Goal: Task Accomplishment & Management: Use online tool/utility

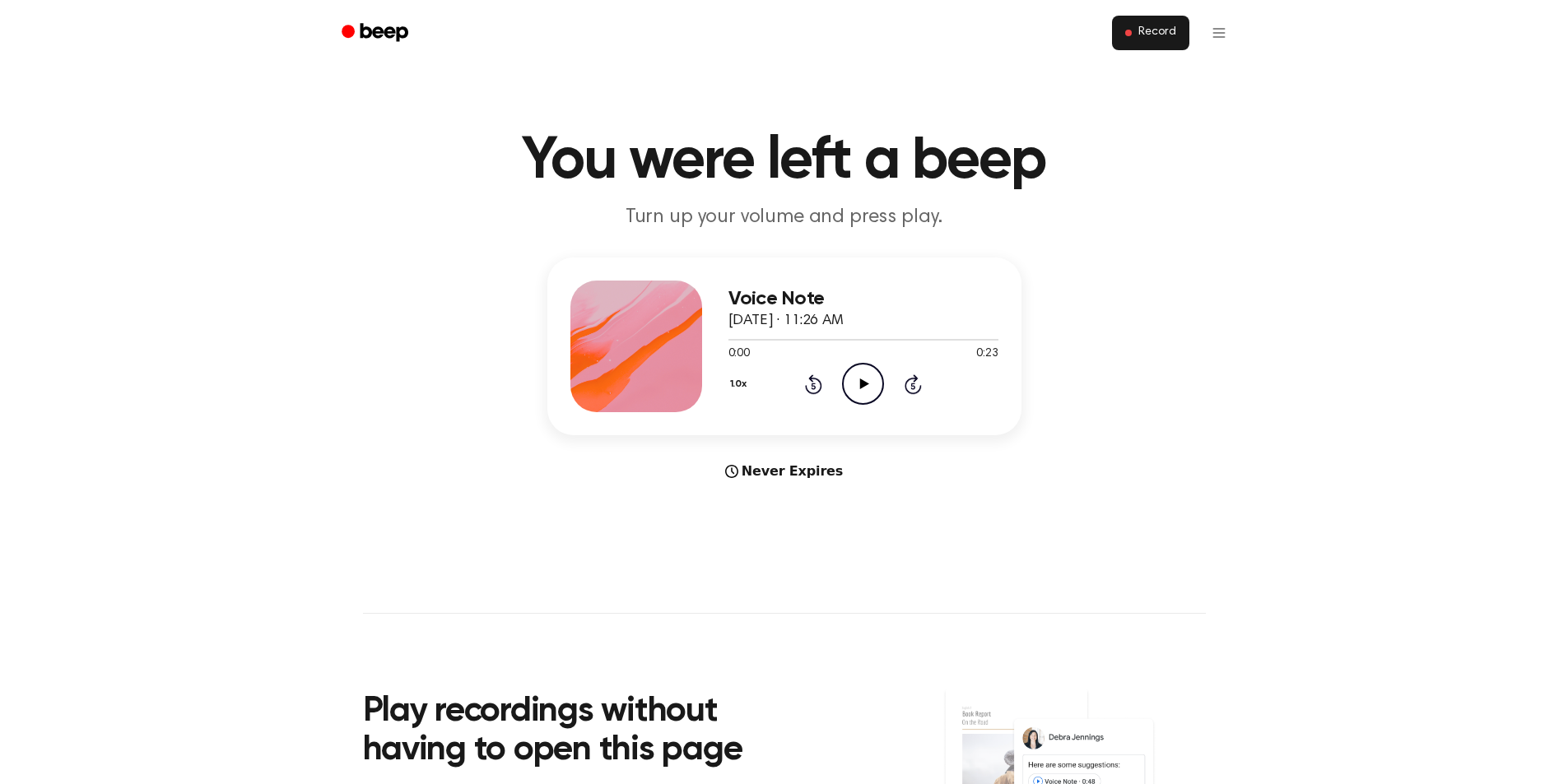
click at [1137, 32] on button "Record" at bounding box center [1150, 33] width 77 height 35
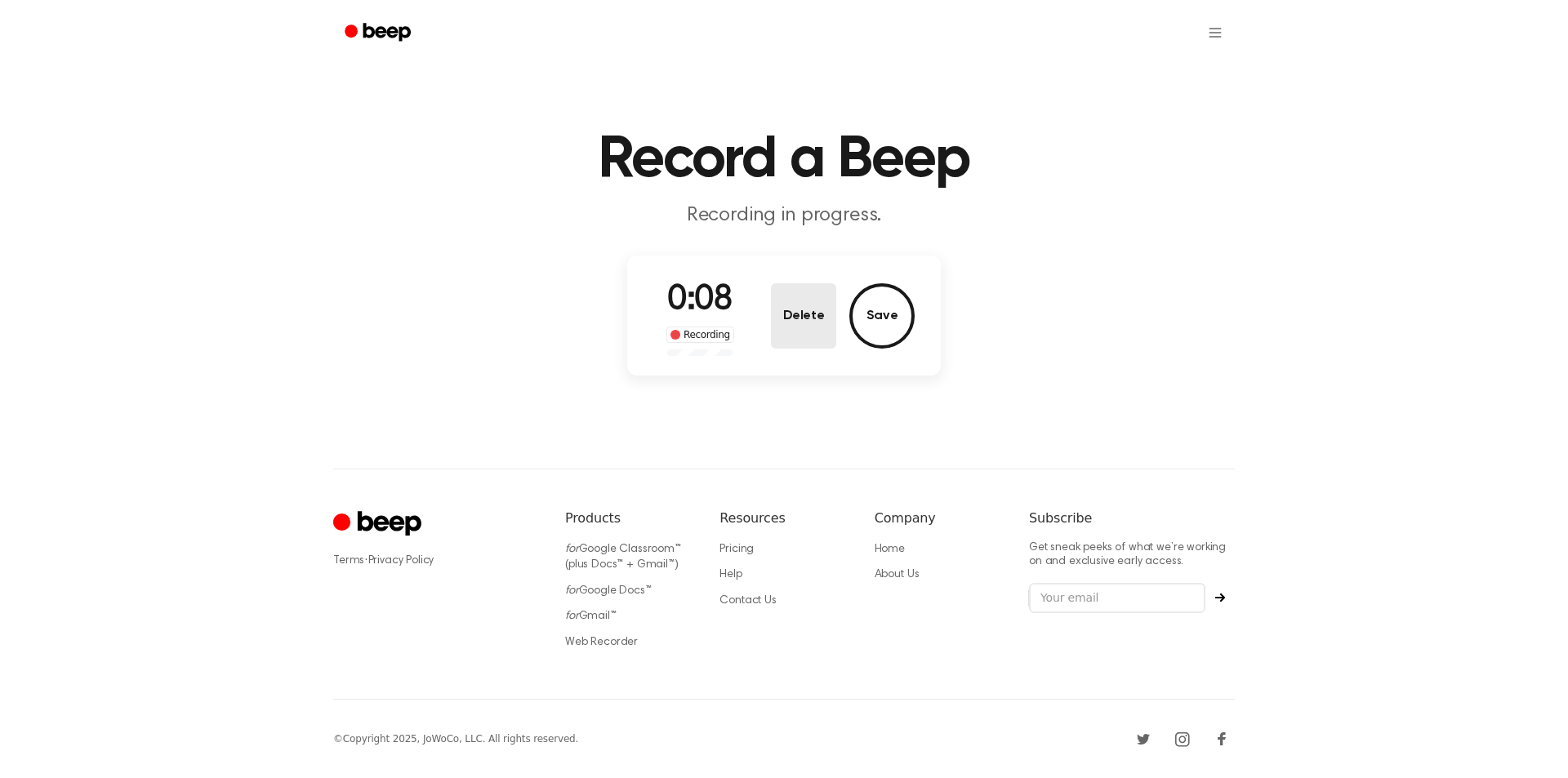
click at [808, 305] on button "Delete" at bounding box center [803, 315] width 66 height 66
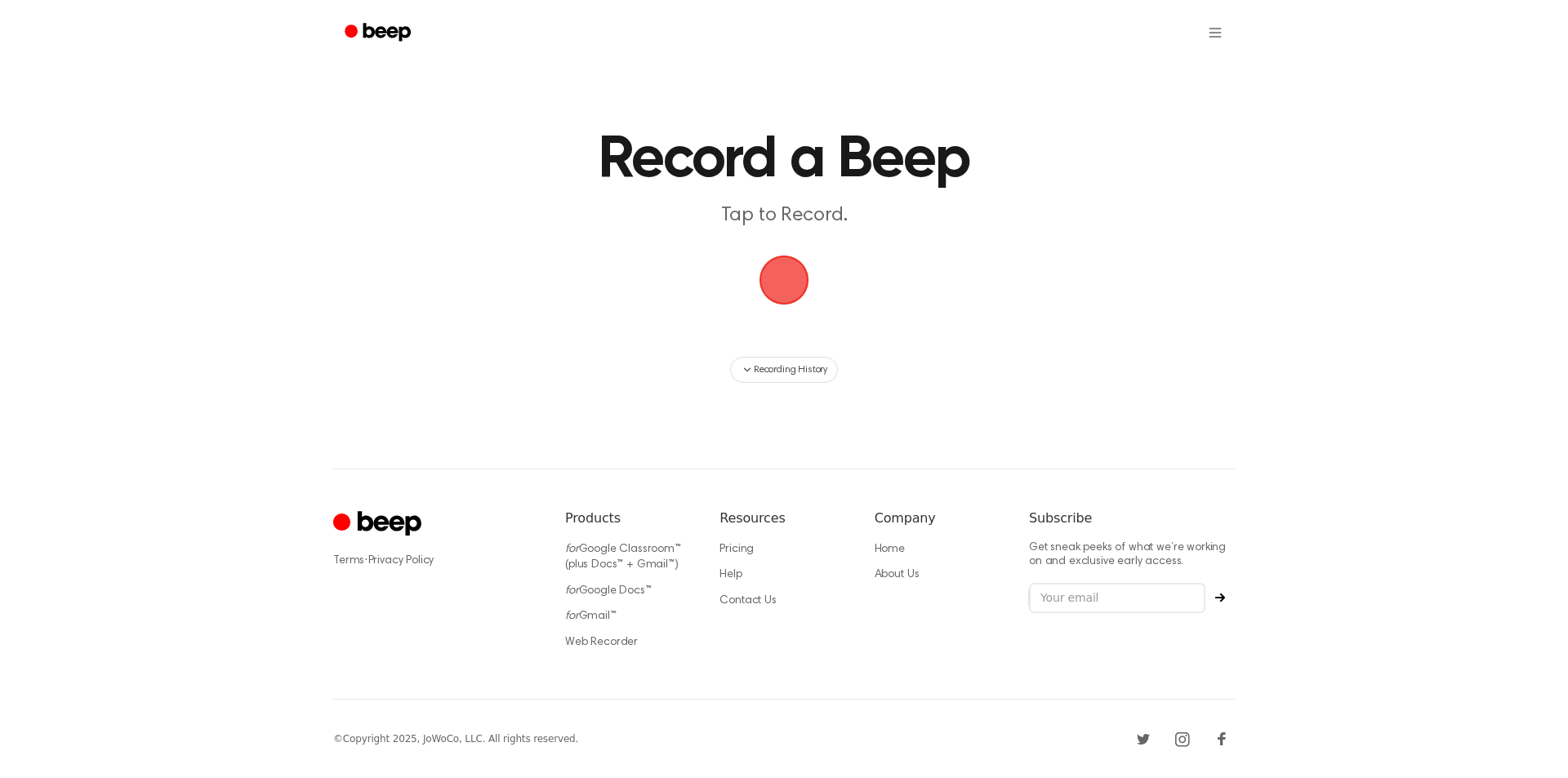
click at [786, 280] on span "button" at bounding box center [784, 280] width 50 height 50
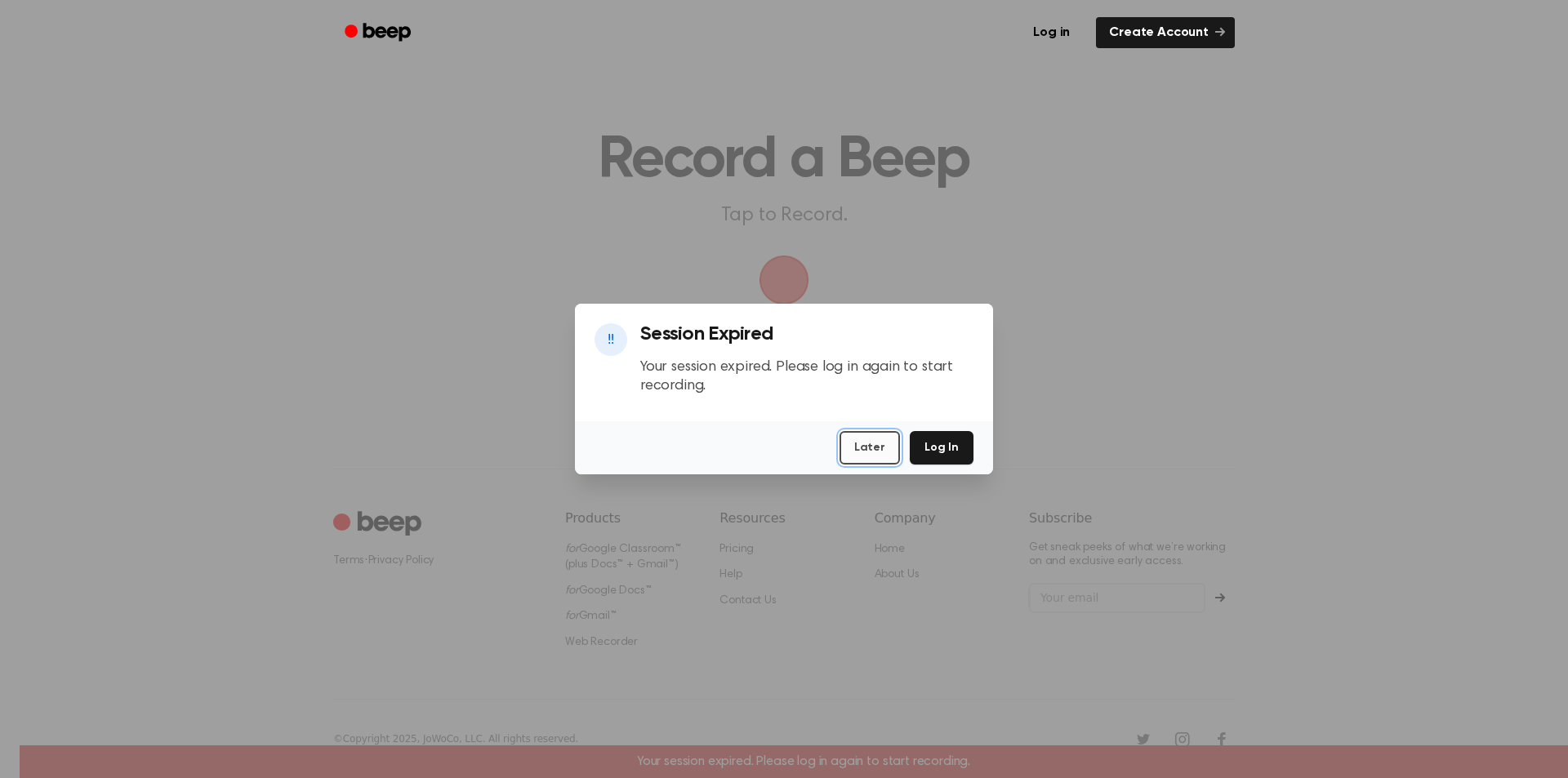
click at [873, 449] on button "Later" at bounding box center [869, 448] width 60 height 33
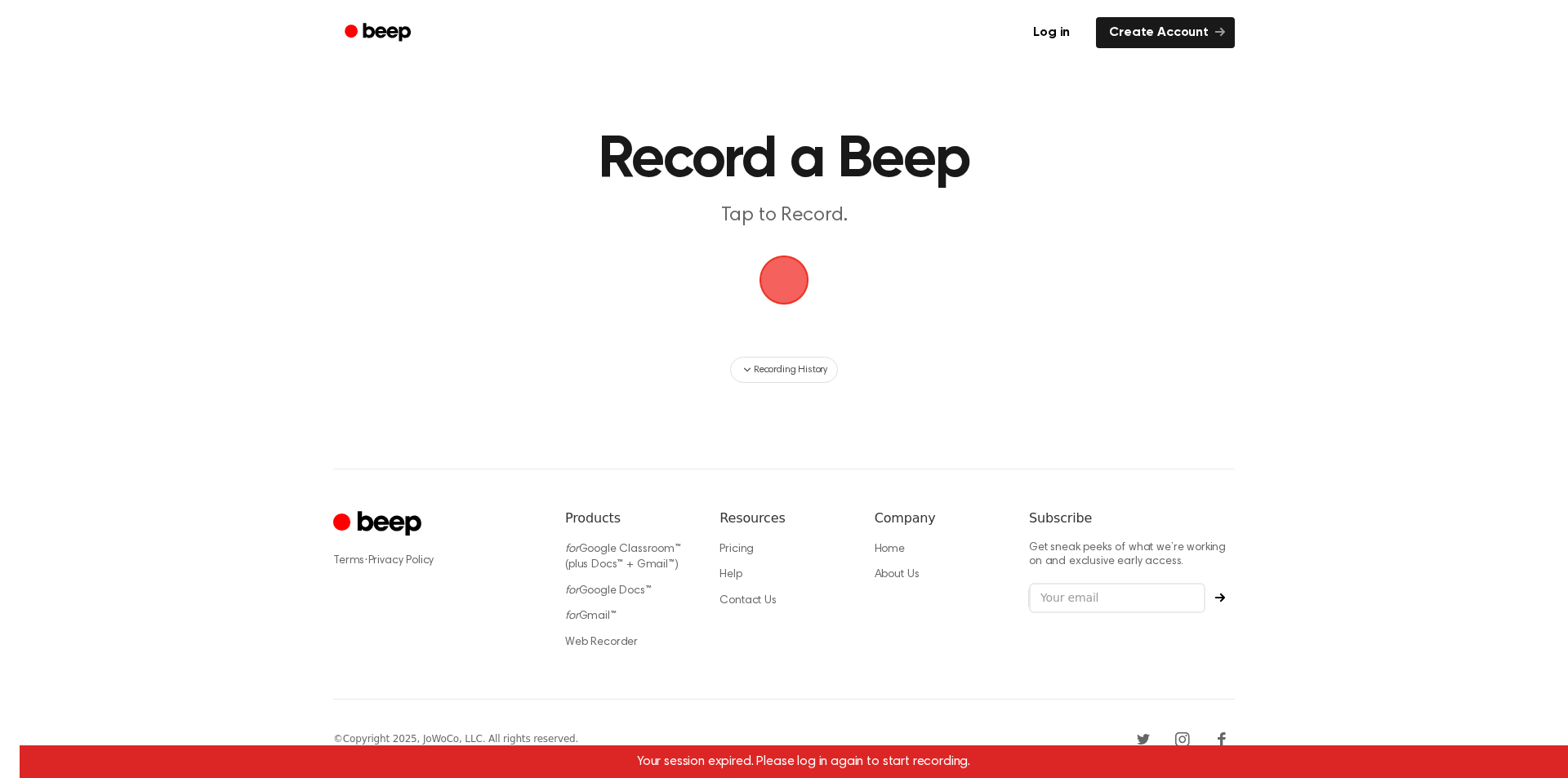
click at [771, 285] on span "button" at bounding box center [784, 281] width 53 height 53
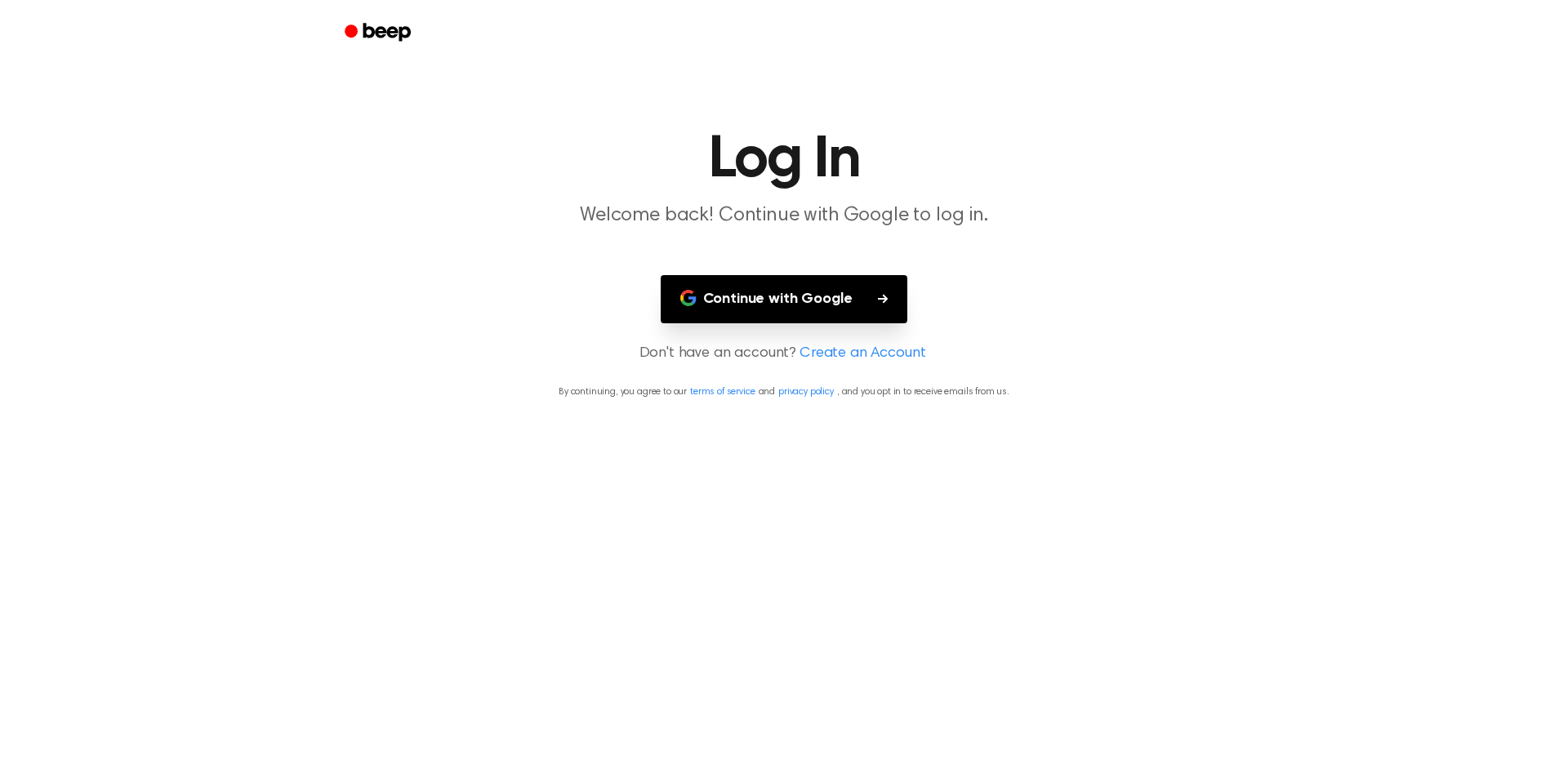
click at [780, 300] on button "Continue with Google" at bounding box center [784, 299] width 248 height 49
click at [738, 298] on button "Continue with Google" at bounding box center [784, 299] width 248 height 49
click at [774, 300] on button "Continue with Google" at bounding box center [784, 299] width 248 height 49
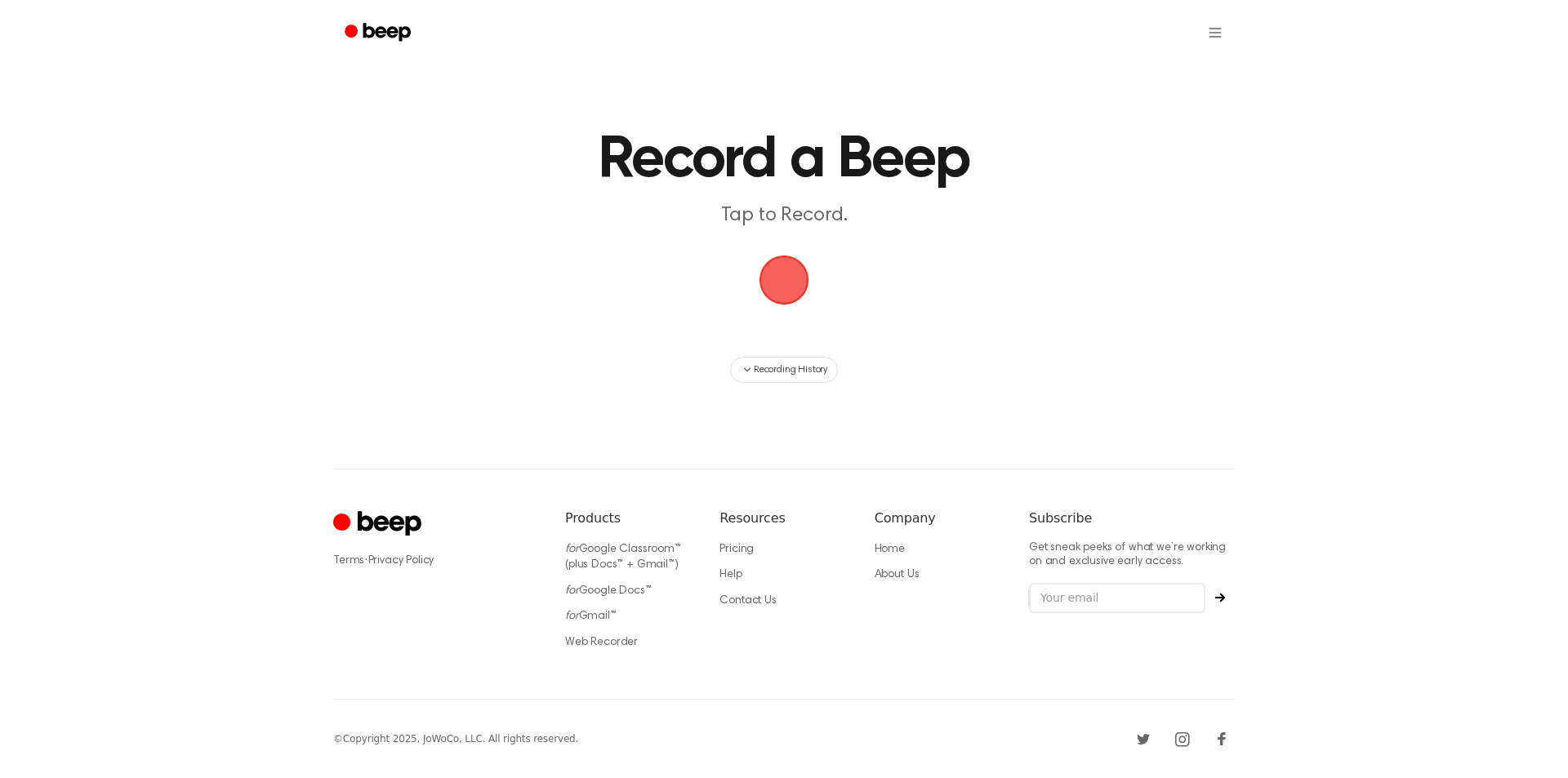
click at [790, 277] on span "button" at bounding box center [784, 281] width 53 height 53
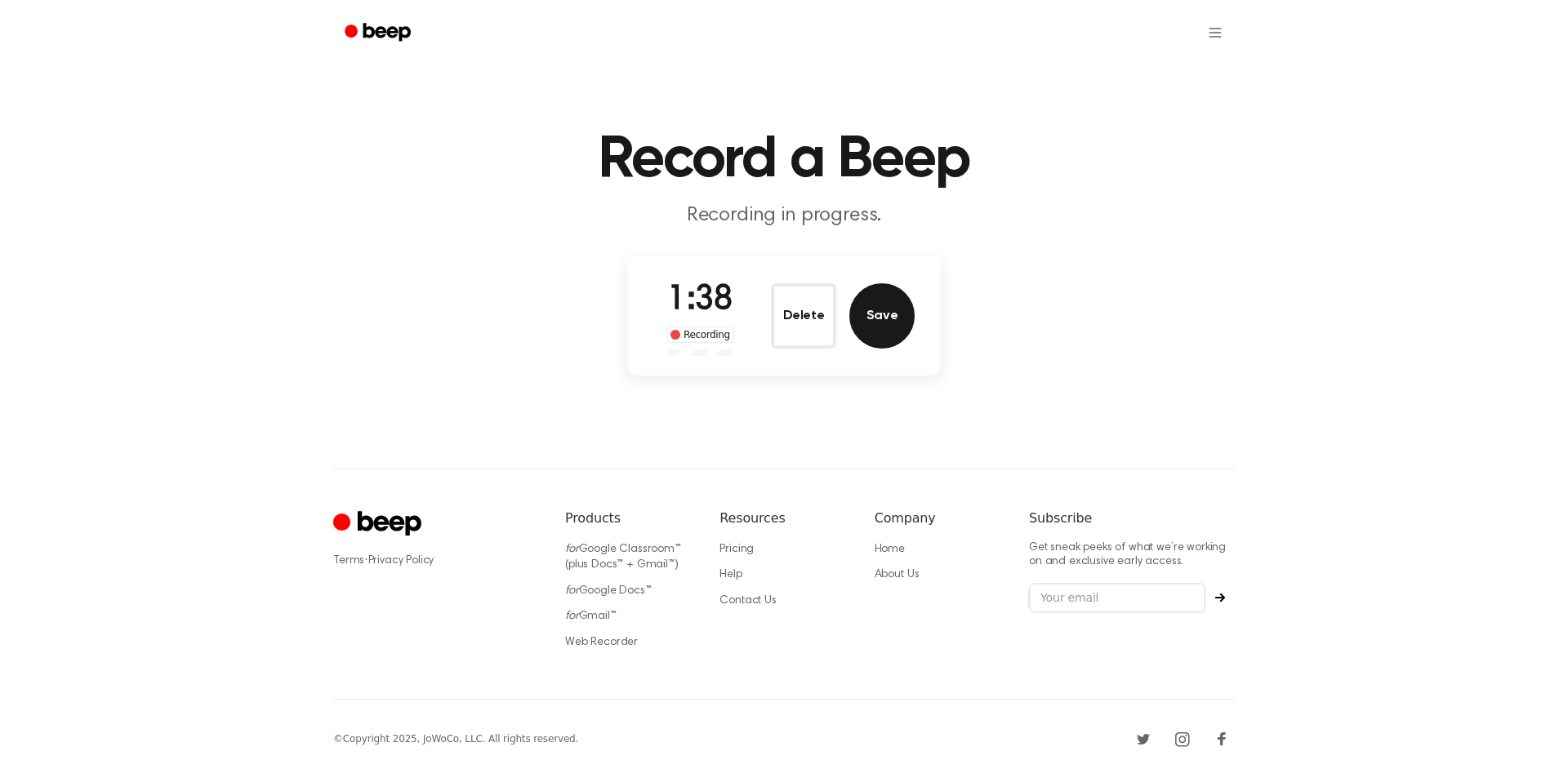
click at [904, 306] on button "Save" at bounding box center [881, 315] width 66 height 66
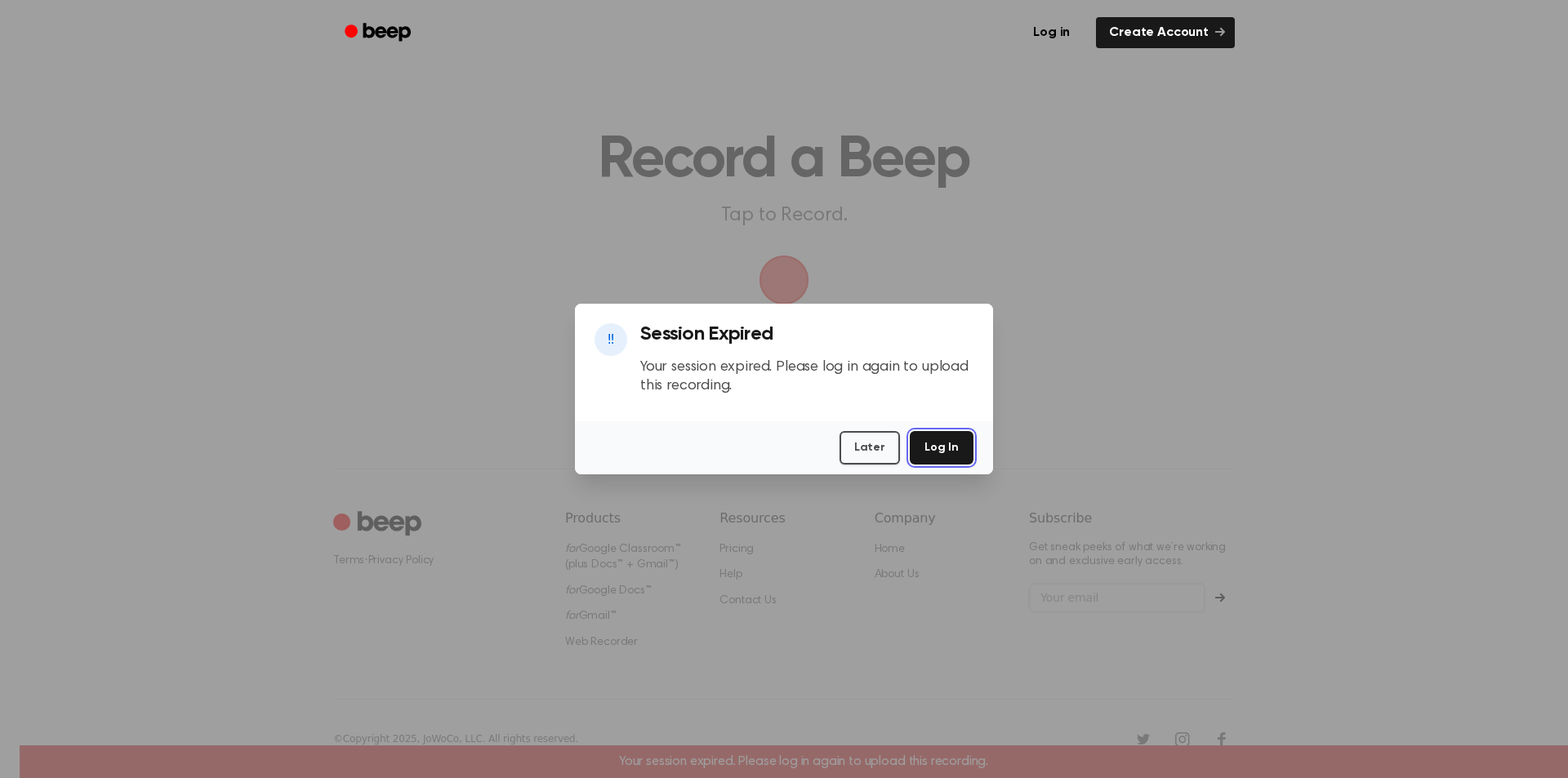
click at [935, 453] on button "Log In" at bounding box center [941, 448] width 64 height 33
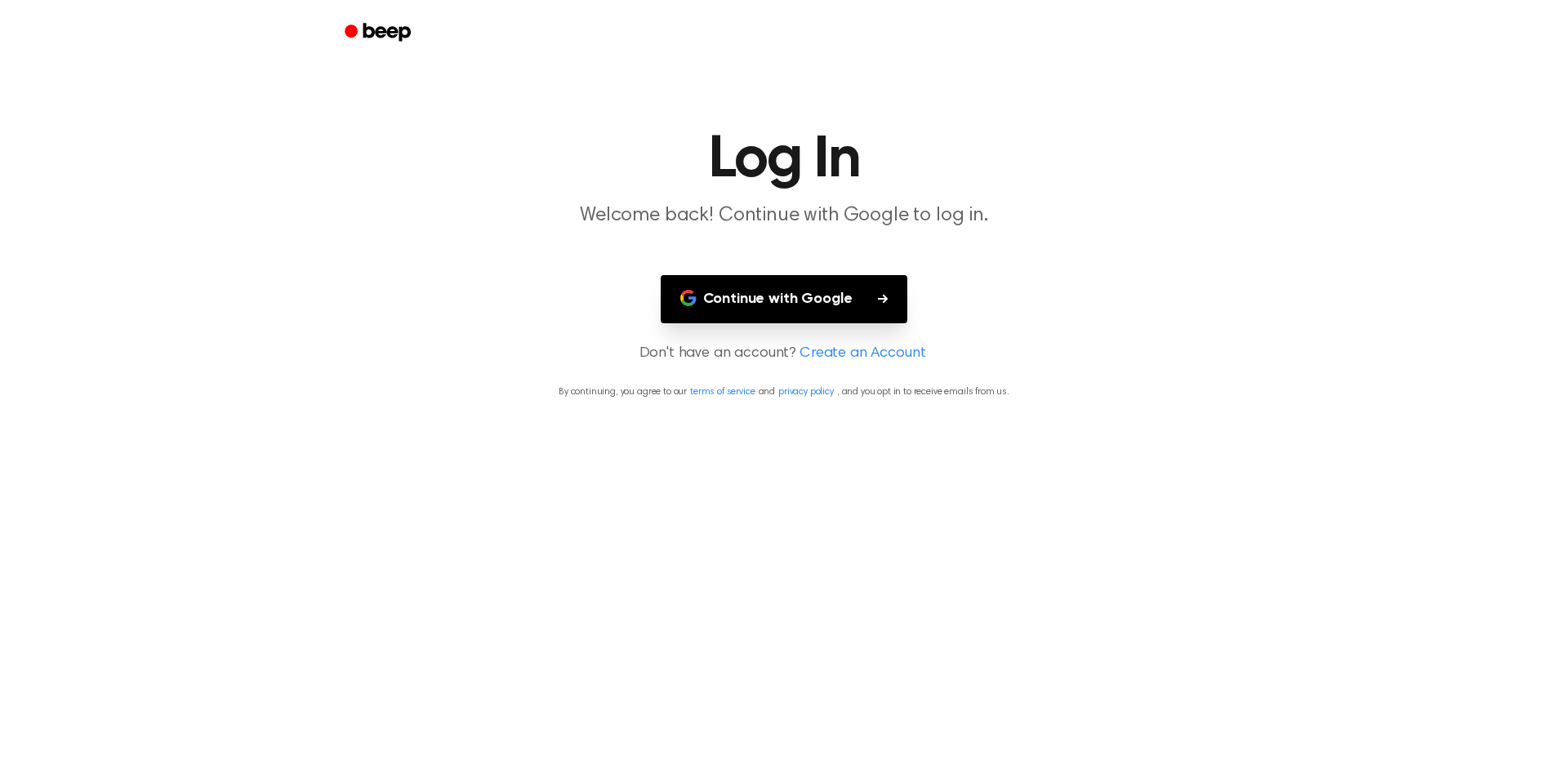
click at [858, 322] on button "Continue with Google" at bounding box center [784, 299] width 248 height 49
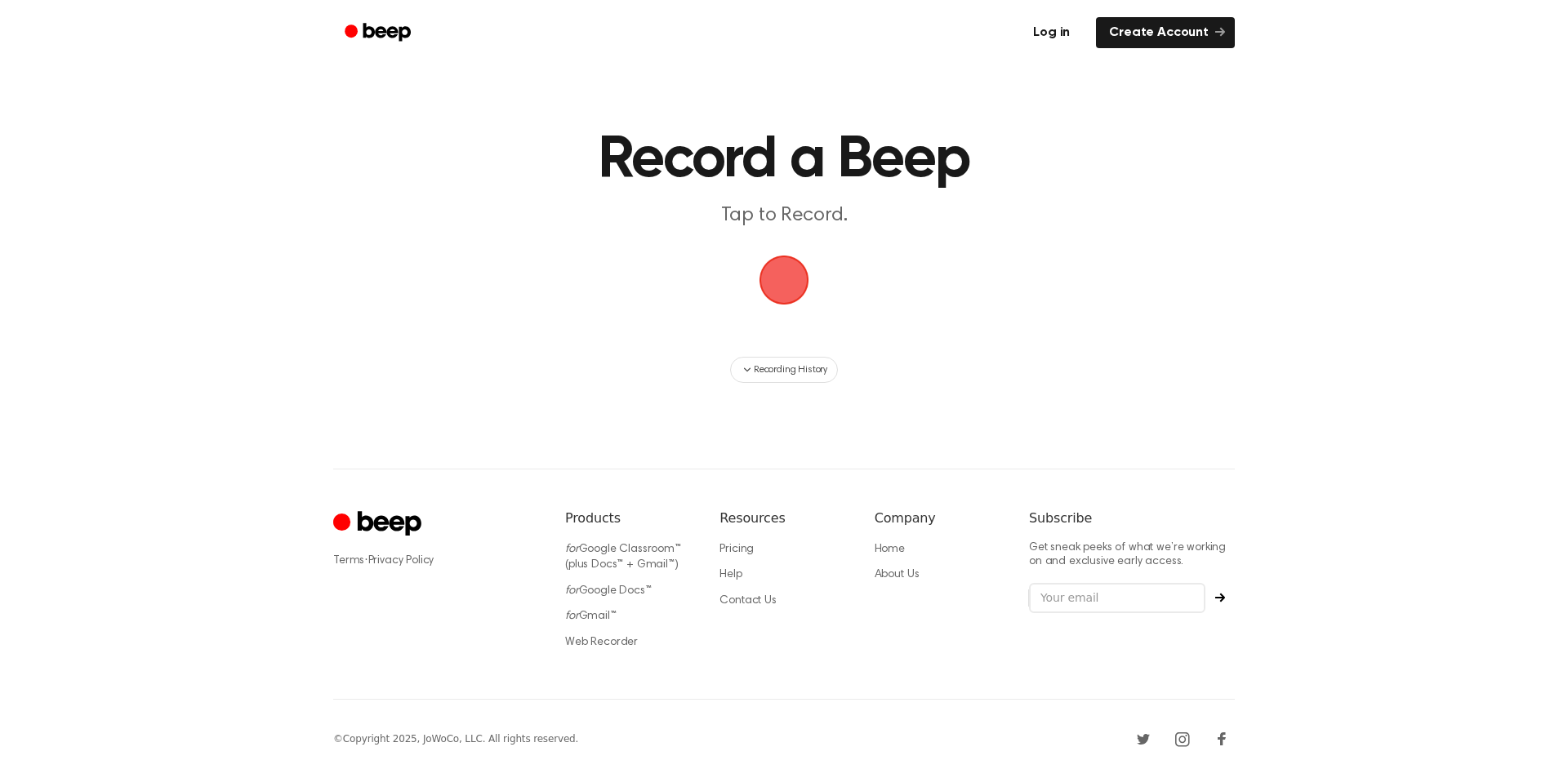
click at [1068, 37] on link "Log in" at bounding box center [1051, 32] width 70 height 37
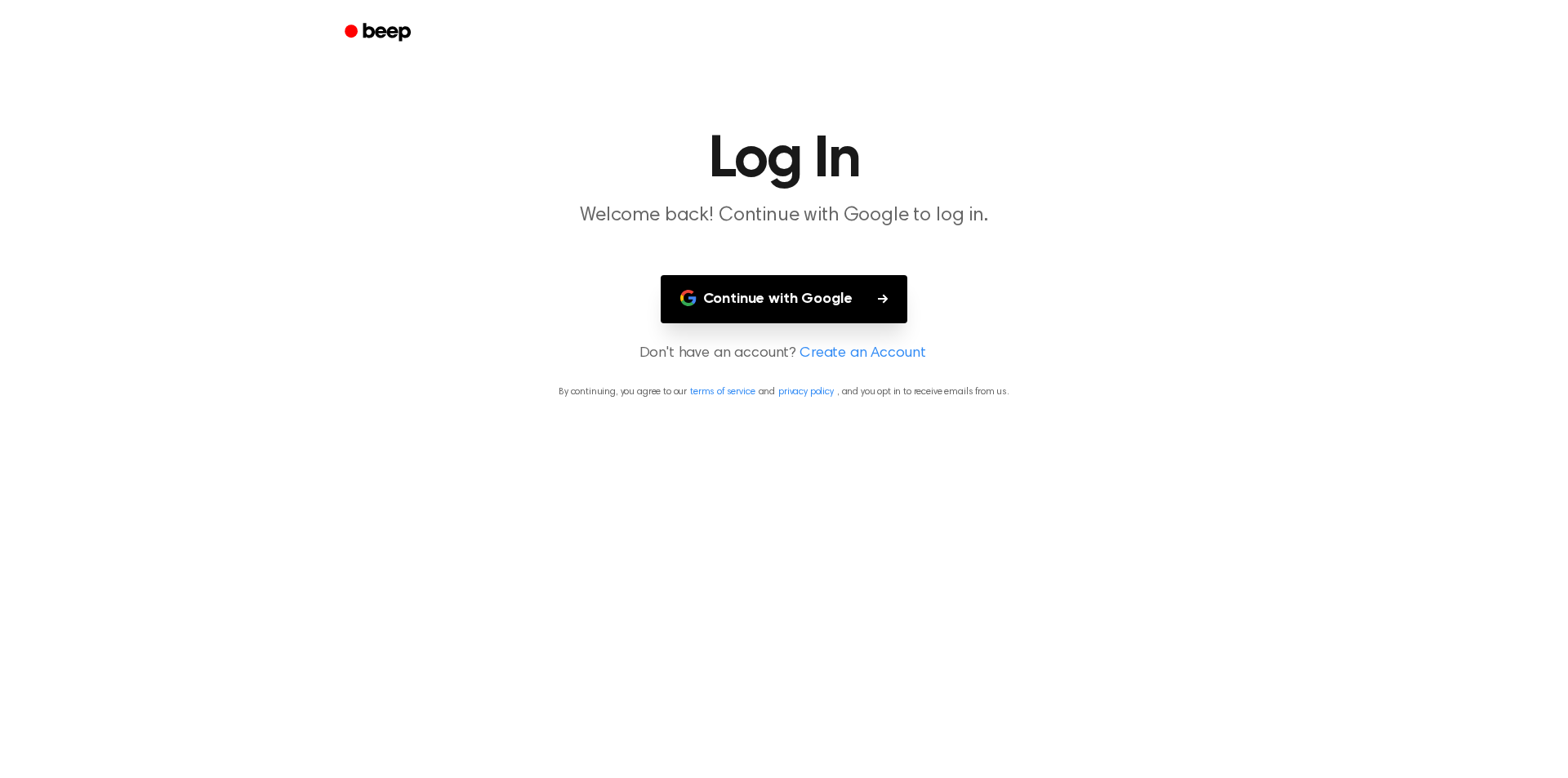
click at [842, 292] on button "Continue with Google" at bounding box center [784, 299] width 248 height 49
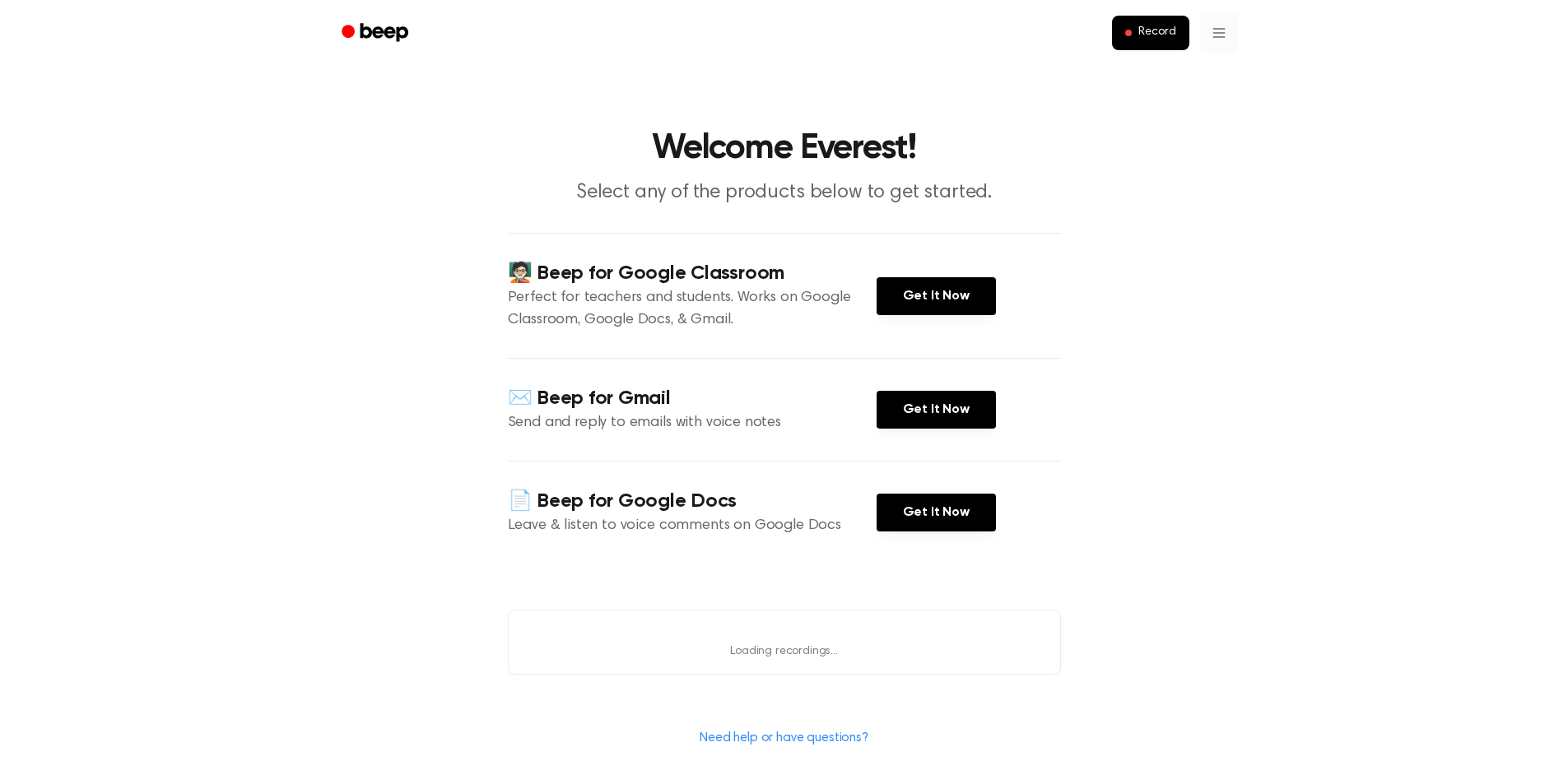
click at [1206, 34] on html "Record Welcome Everest! Select any of the products below to get started. 🧑🏻‍🏫 B…" at bounding box center [784, 604] width 1568 height 1208
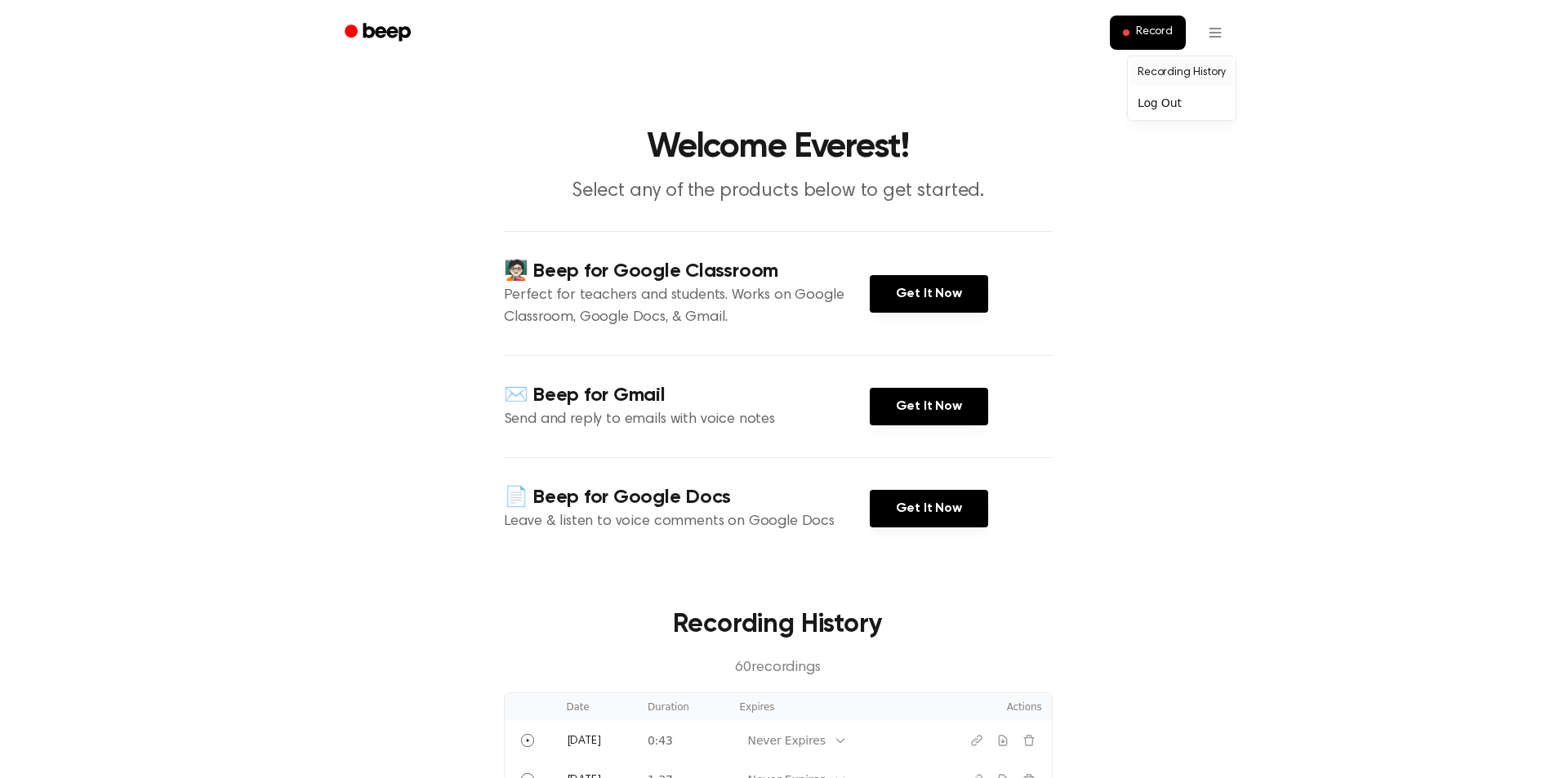
click at [1188, 70] on link "Recording History" at bounding box center [1181, 73] width 101 height 27
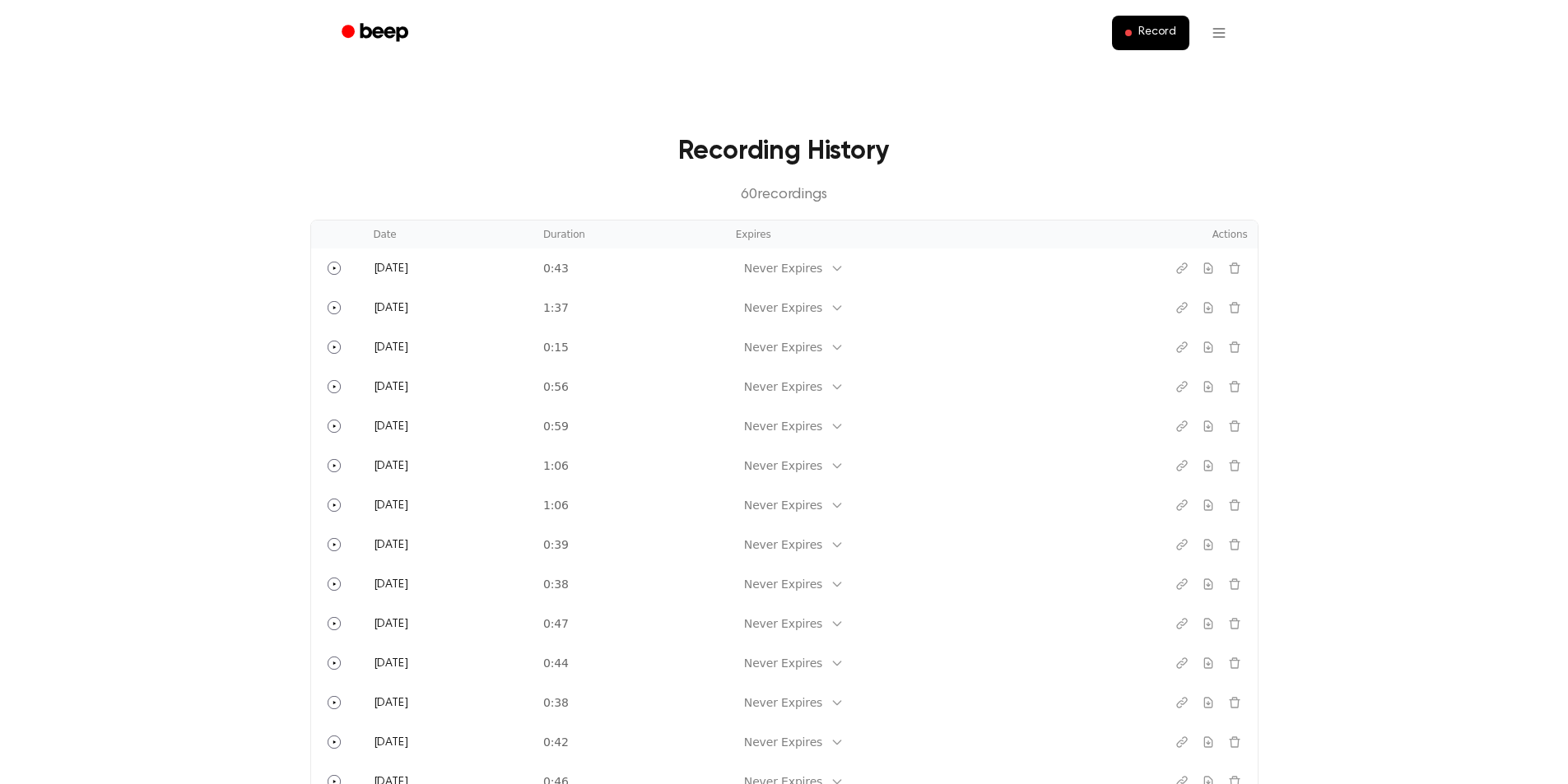
click at [1380, 97] on main "Recording History 60 recording s Date Duration Expires Actions [DATE] 0:43 Neve…" at bounding box center [784, 601] width 1568 height 1202
click at [1170, 37] on span "Record" at bounding box center [1156, 33] width 37 height 14
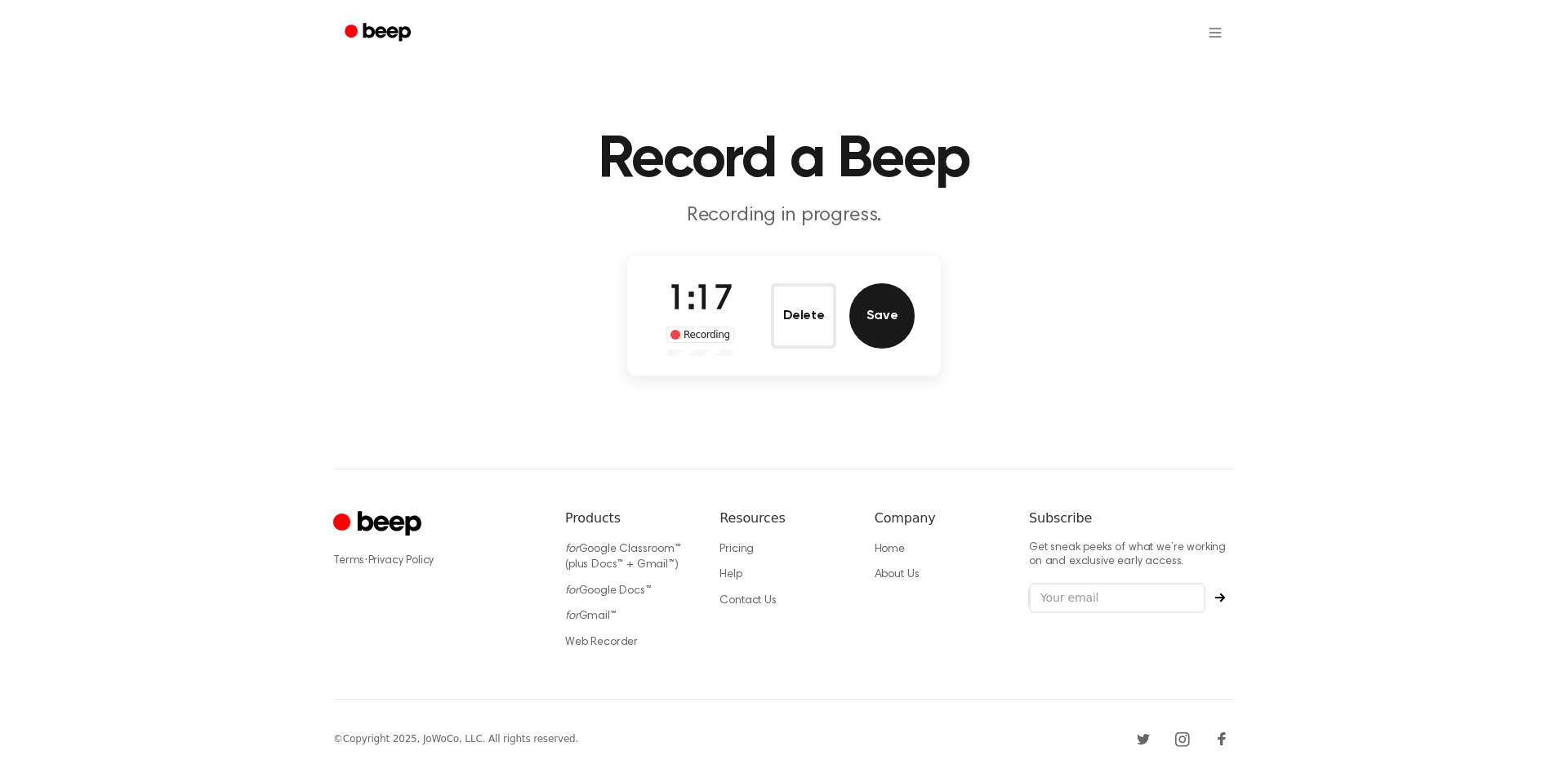
click at [875, 327] on button "Save" at bounding box center [881, 315] width 66 height 66
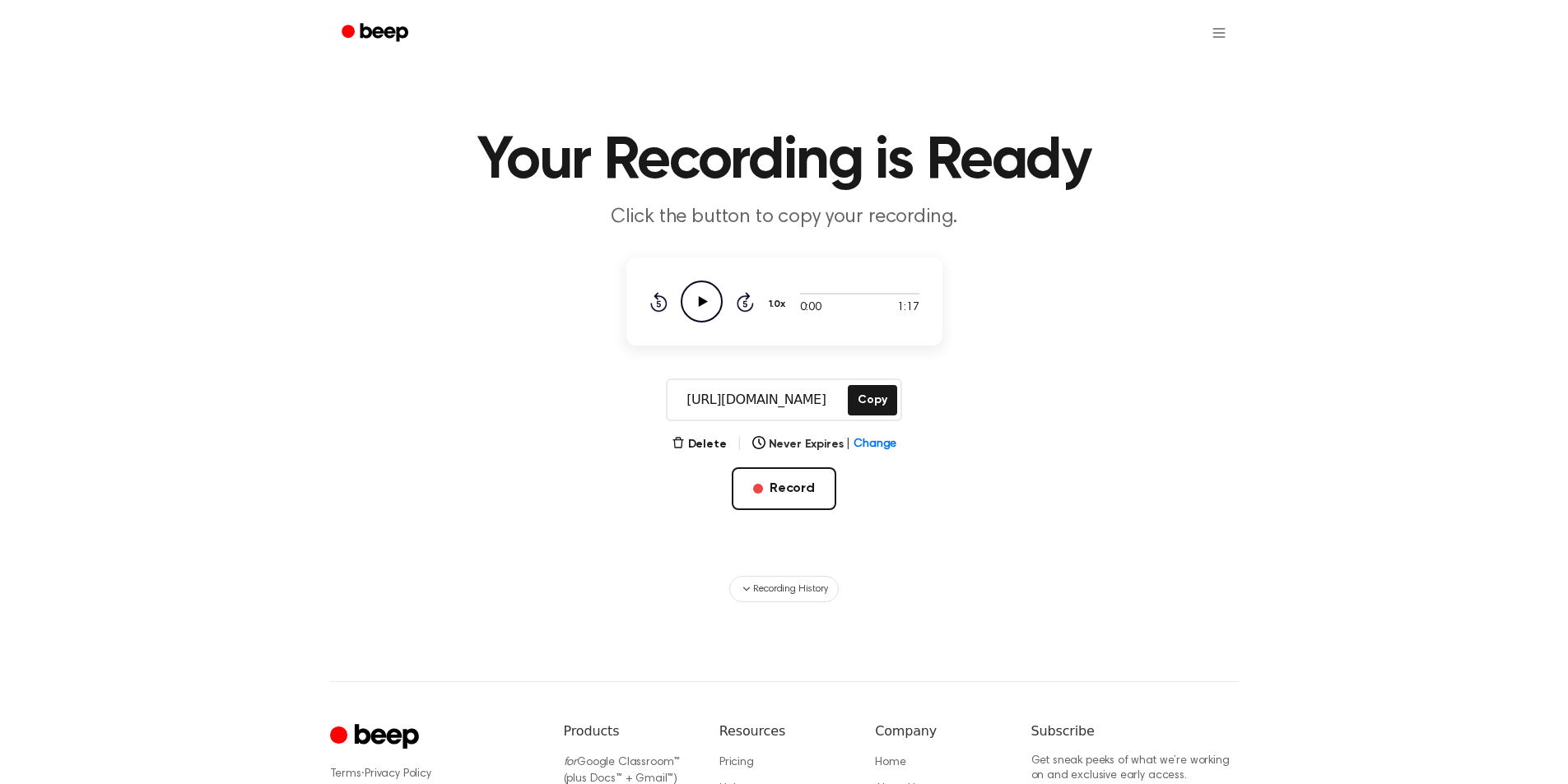
click at [714, 392] on input "[URL][DOMAIN_NAME]" at bounding box center [756, 399] width 177 height 39
click at [706, 309] on icon "Play Audio" at bounding box center [702, 301] width 42 height 42
click at [704, 446] on button "Delete" at bounding box center [698, 444] width 55 height 17
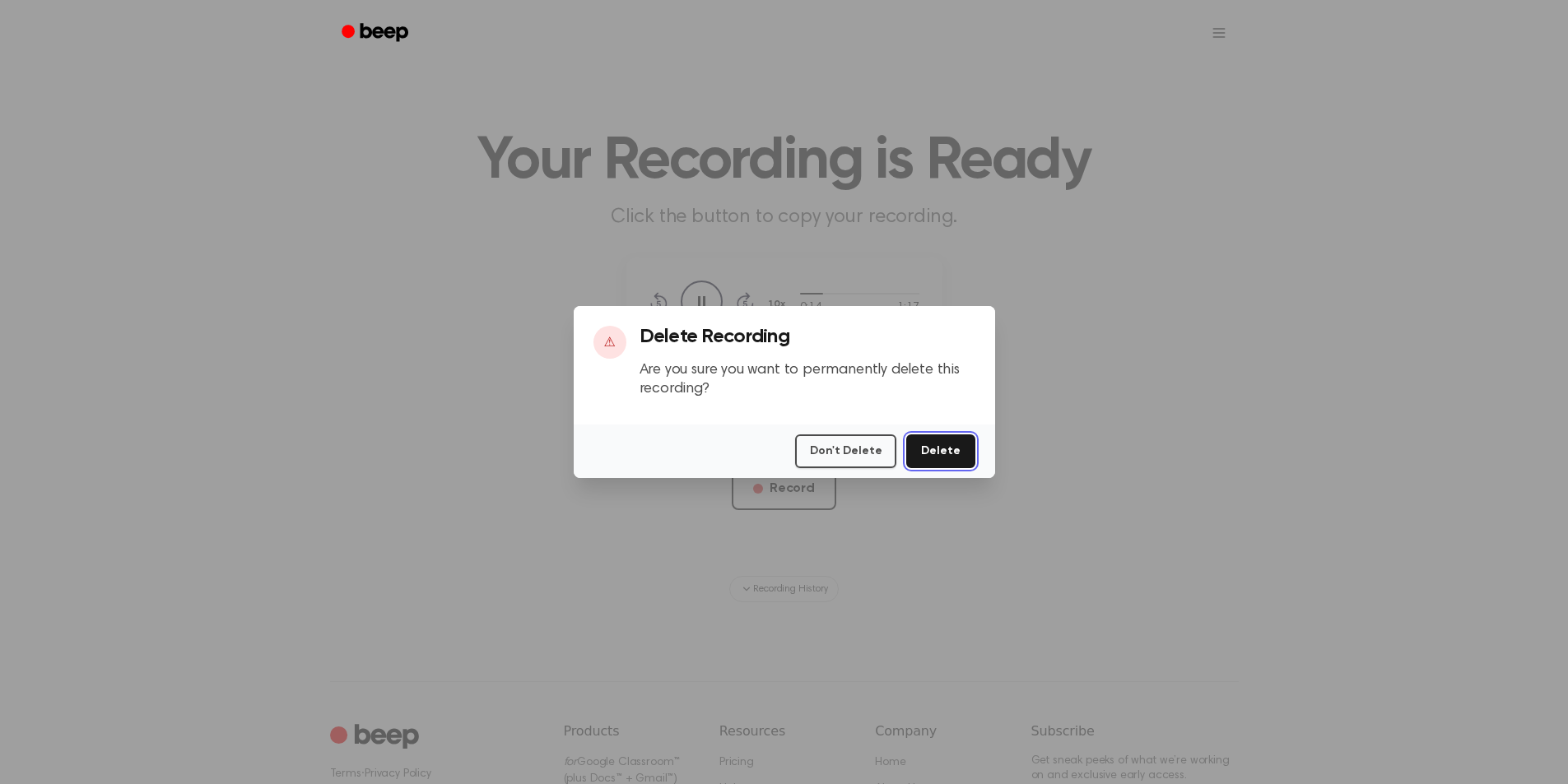
click at [940, 453] on button "Delete" at bounding box center [940, 451] width 68 height 34
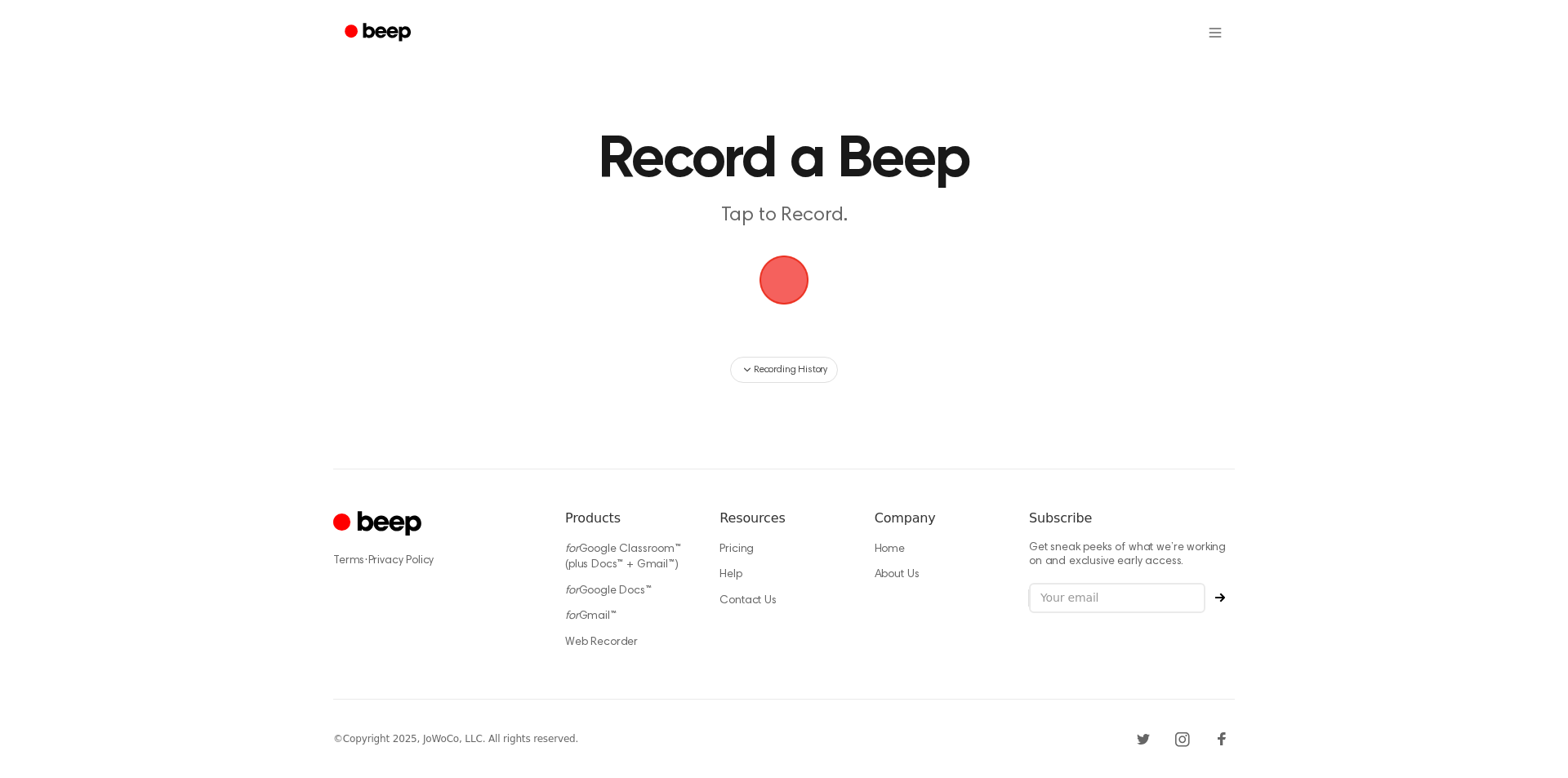
click at [775, 274] on span "button" at bounding box center [784, 280] width 50 height 50
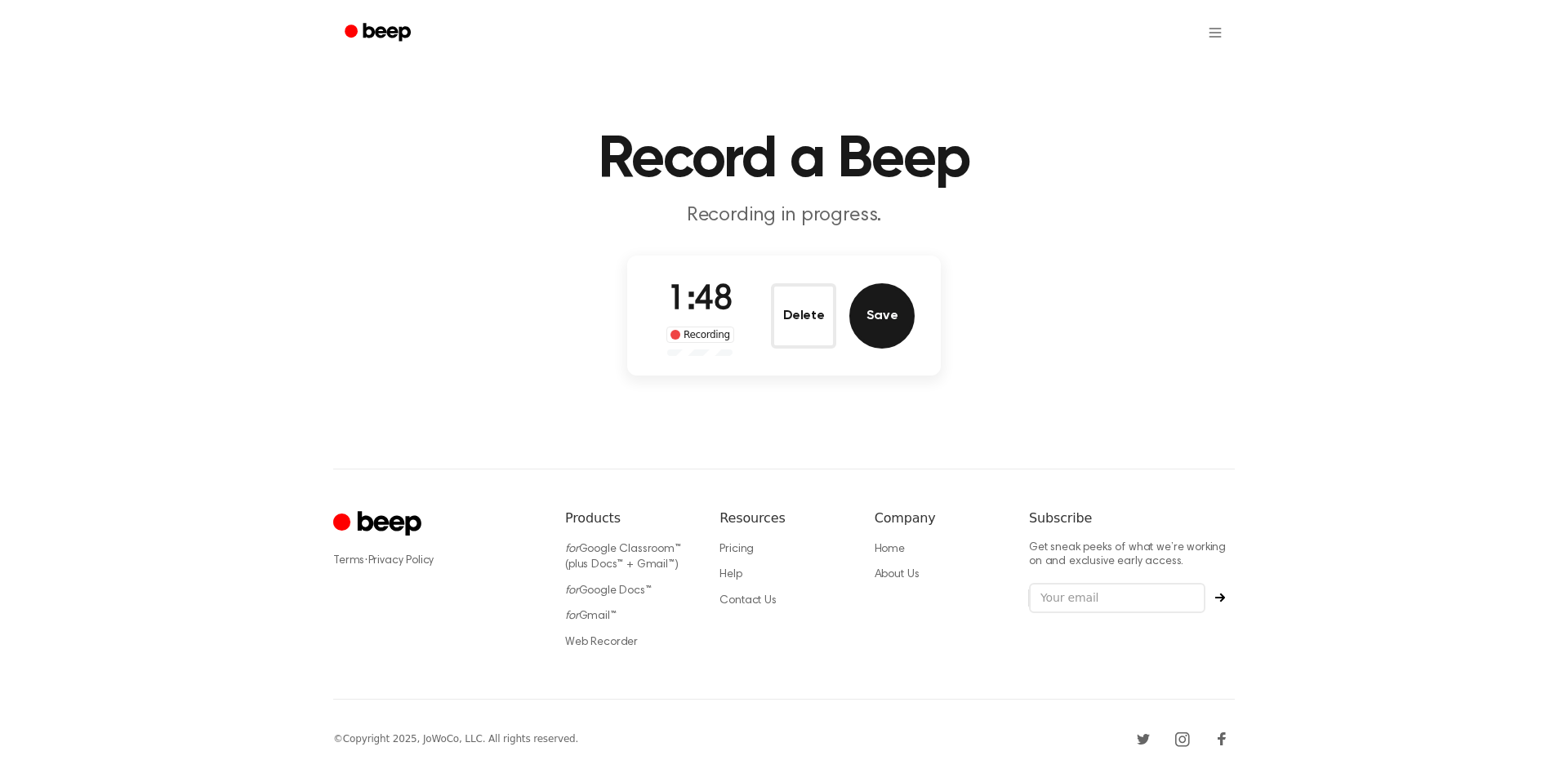
click at [874, 303] on button "Save" at bounding box center [881, 315] width 66 height 66
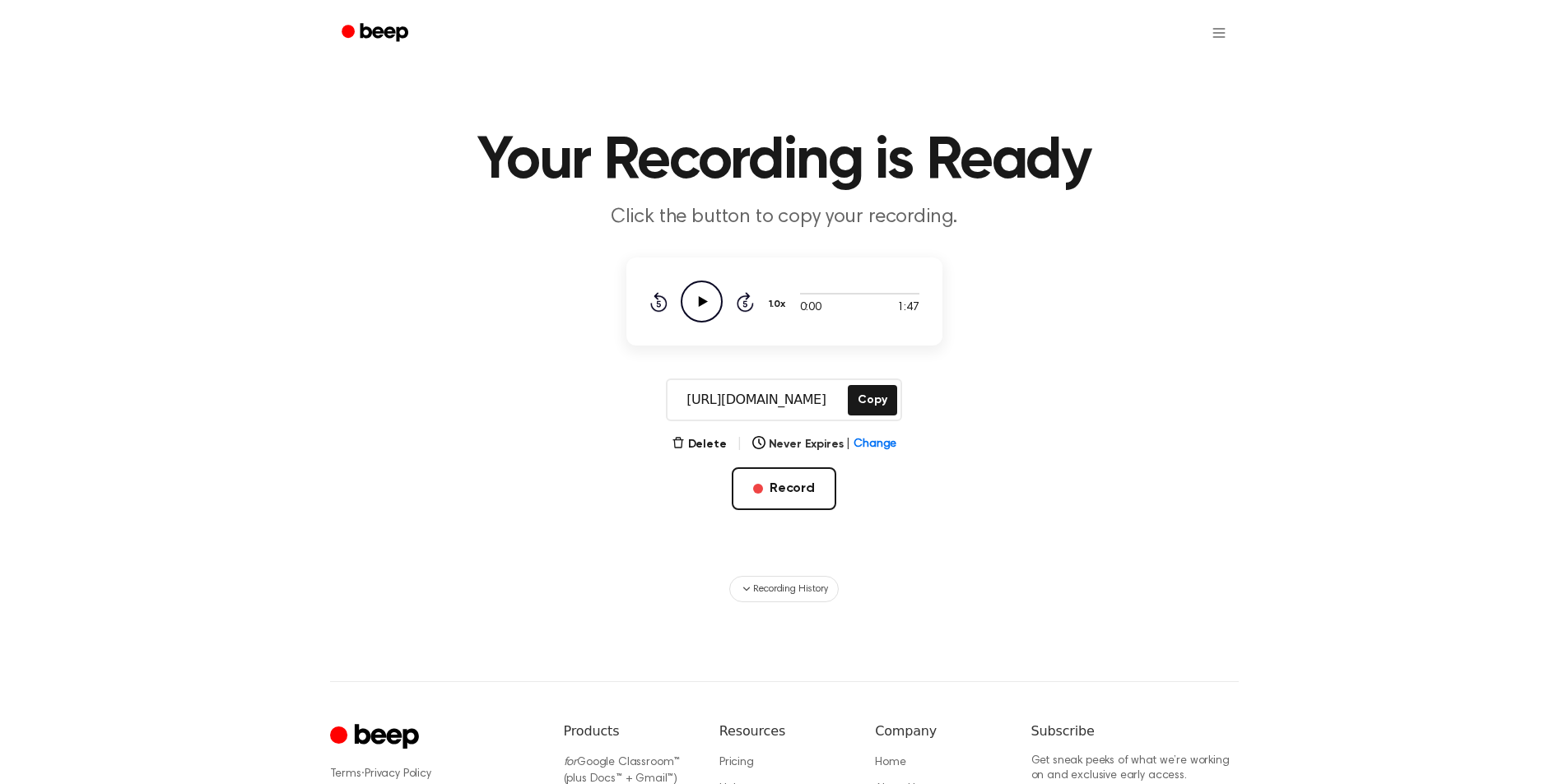
click at [711, 295] on icon "Play Audio" at bounding box center [702, 301] width 42 height 42
click at [873, 407] on button "Copy" at bounding box center [872, 400] width 49 height 31
click at [696, 302] on icon "Pause Audio" at bounding box center [702, 301] width 42 height 42
click at [872, 398] on button "Copy" at bounding box center [872, 400] width 49 height 31
click at [697, 303] on icon "Play Audio" at bounding box center [702, 301] width 42 height 42
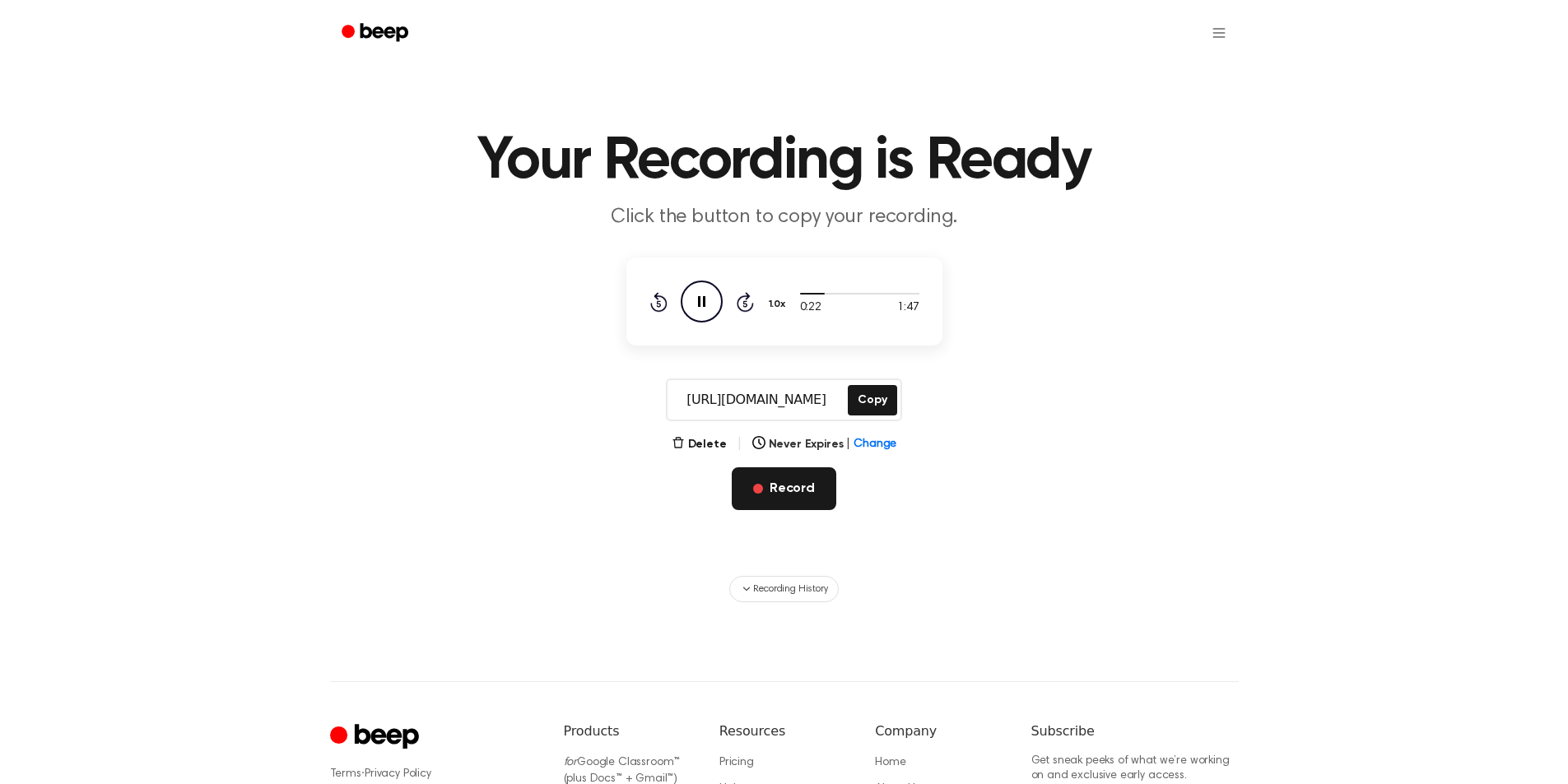
click at [792, 490] on button "Record" at bounding box center [784, 488] width 105 height 43
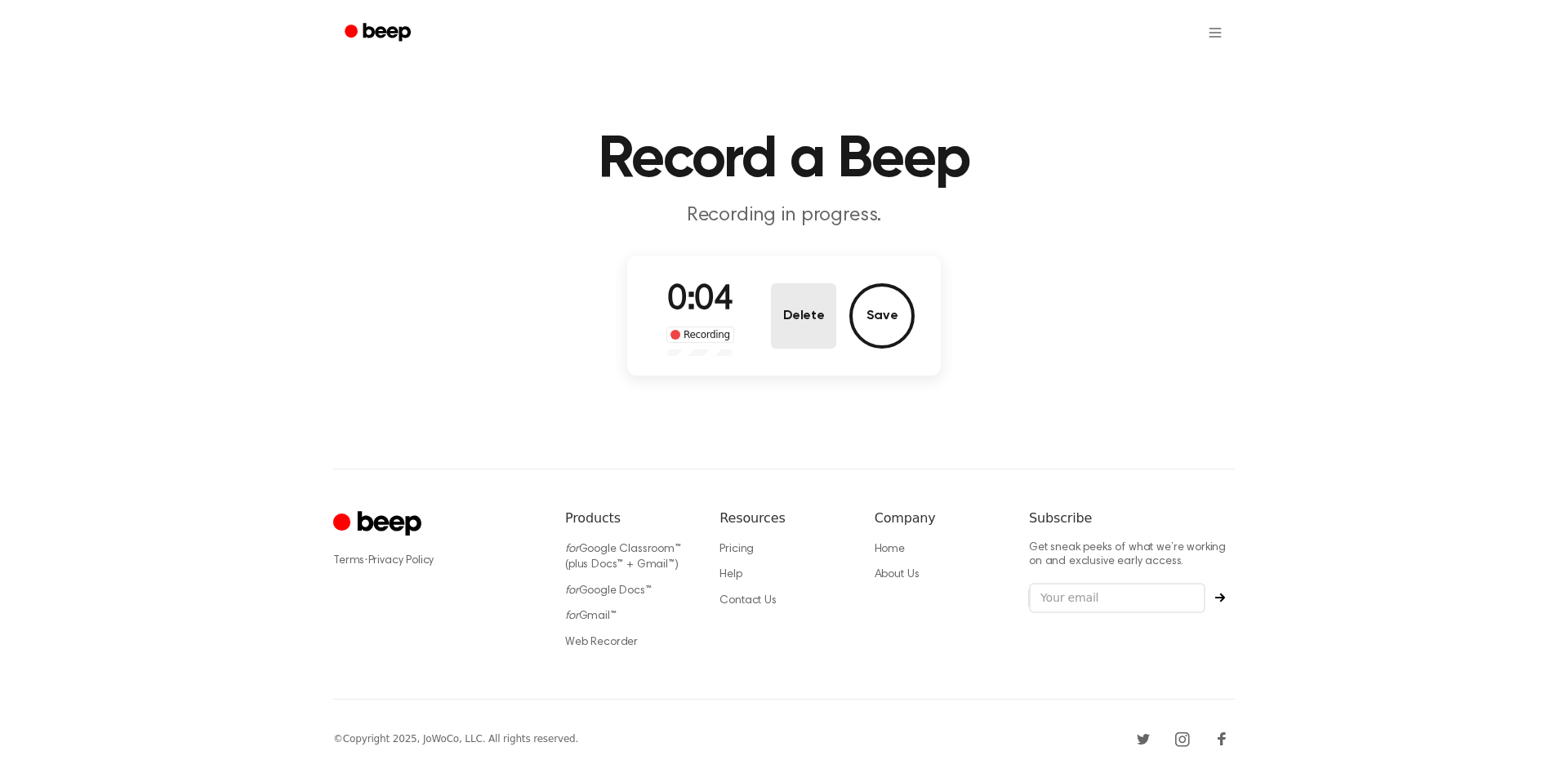
click at [818, 317] on button "Delete" at bounding box center [803, 315] width 66 height 66
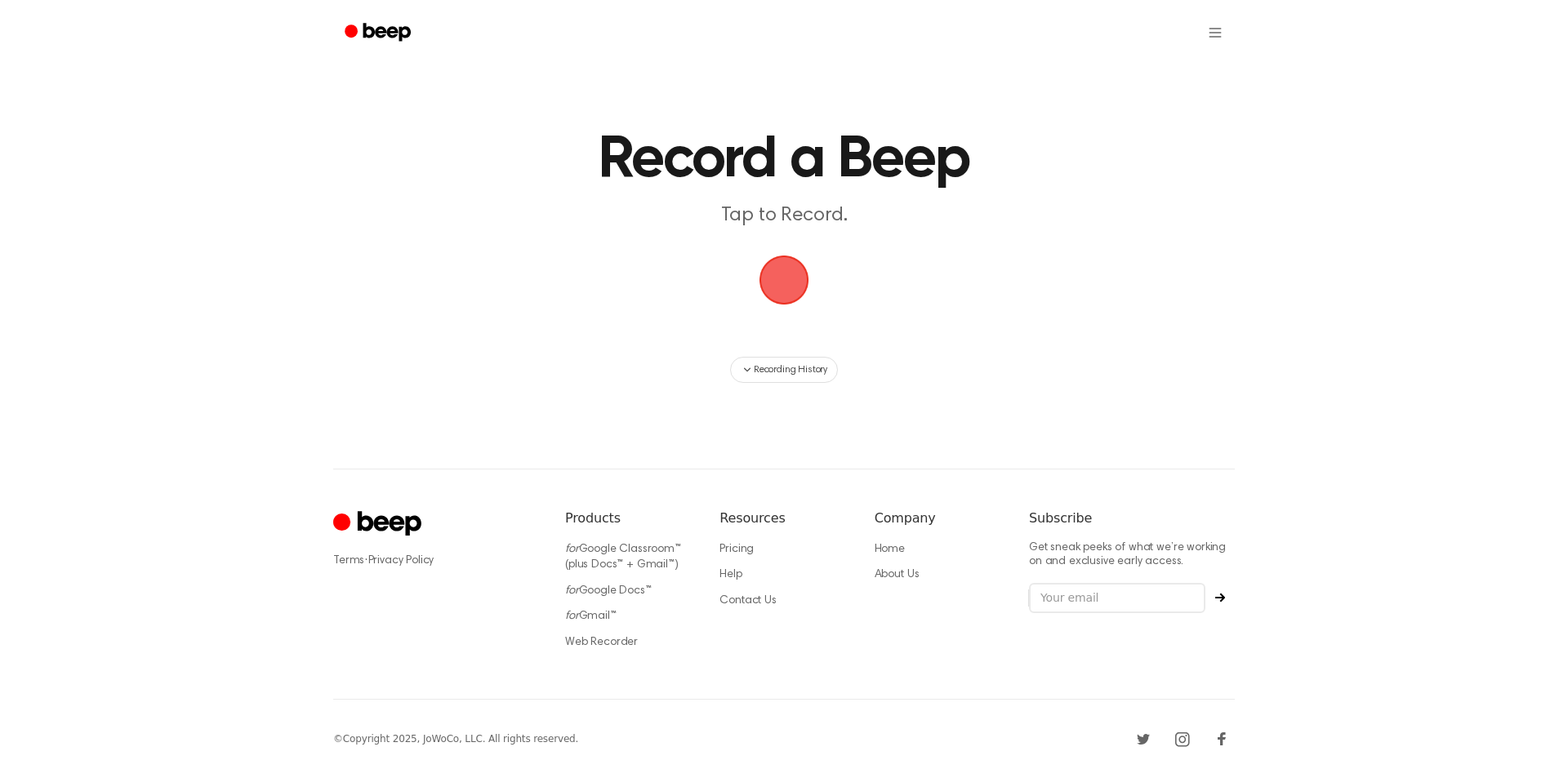
click at [772, 279] on span "button" at bounding box center [784, 280] width 46 height 46
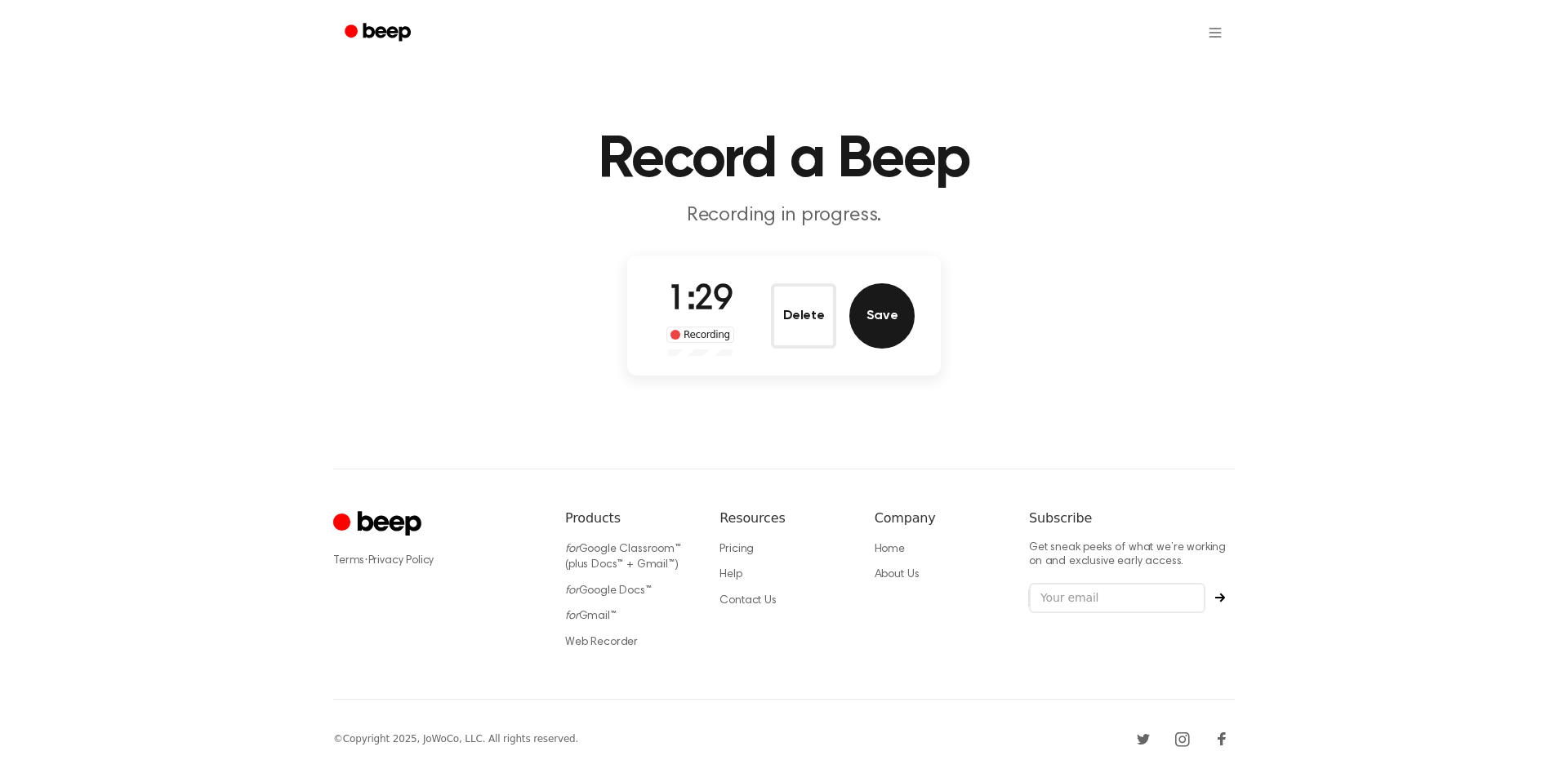
click at [862, 328] on button "Save" at bounding box center [881, 315] width 66 height 66
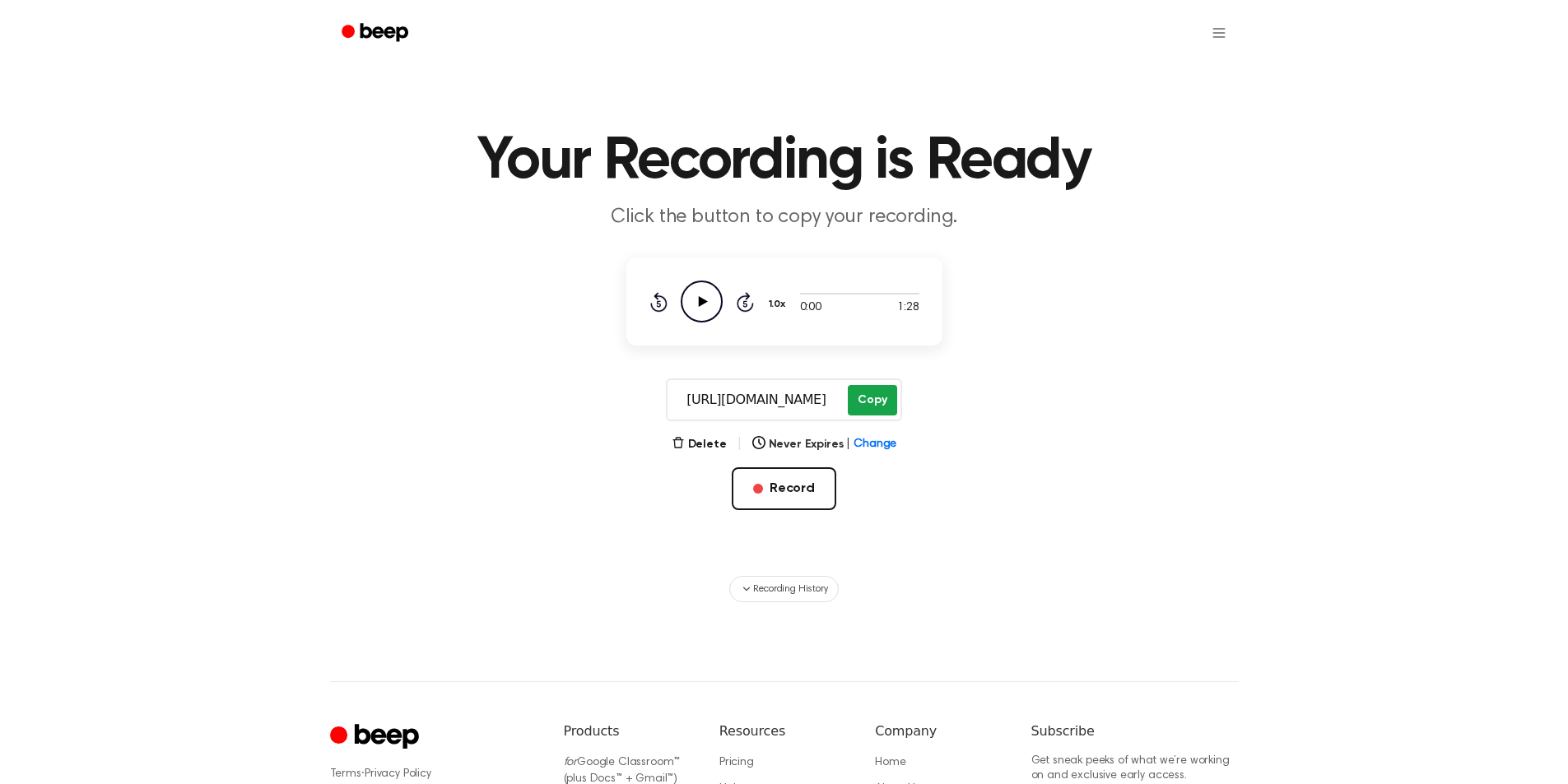
click at [861, 407] on button "Copy" at bounding box center [872, 400] width 49 height 31
click at [781, 479] on button "Record" at bounding box center [784, 488] width 105 height 43
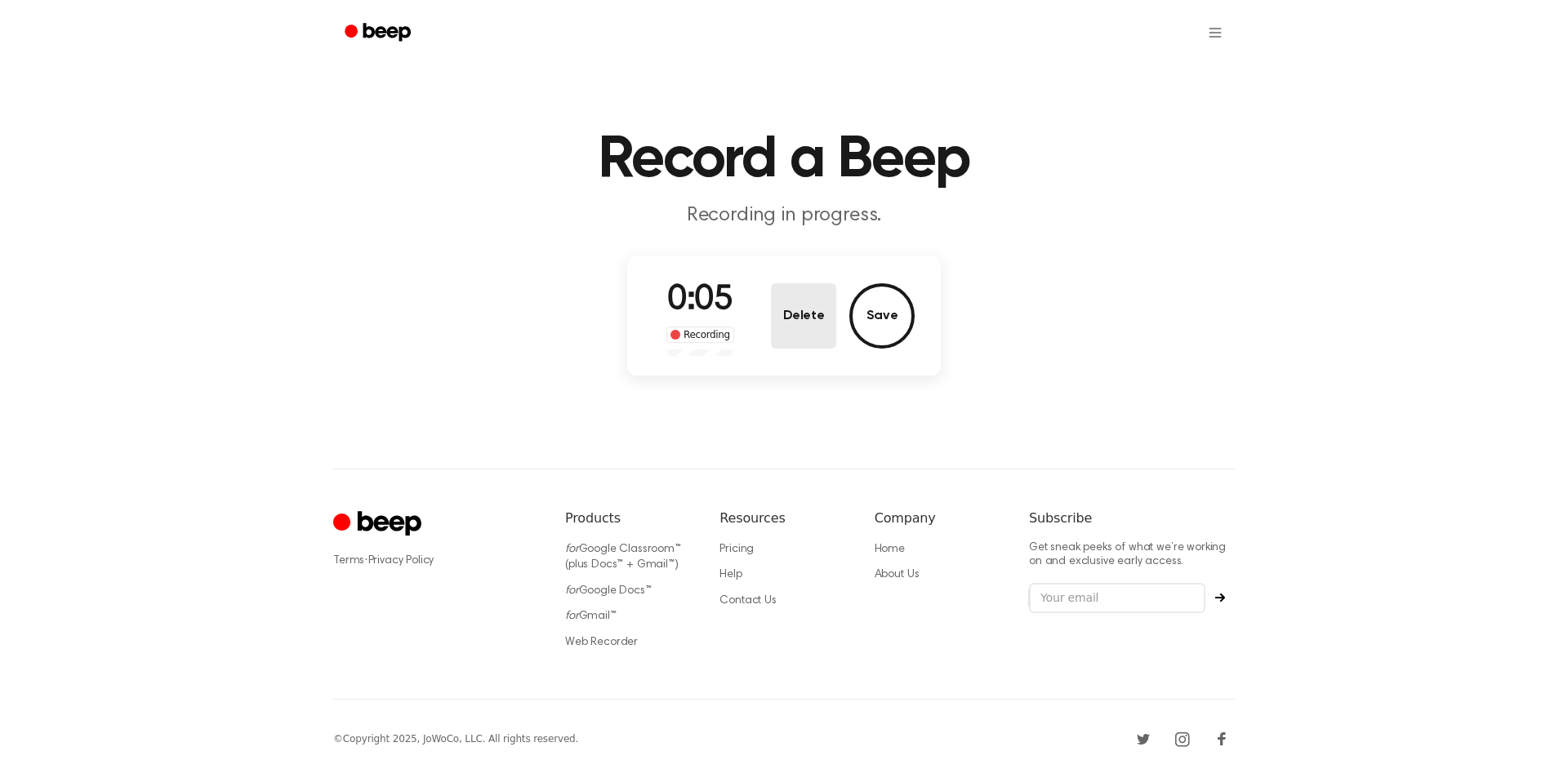
click at [820, 311] on button "Delete" at bounding box center [803, 315] width 66 height 66
